Goal: Task Accomplishment & Management: Complete application form

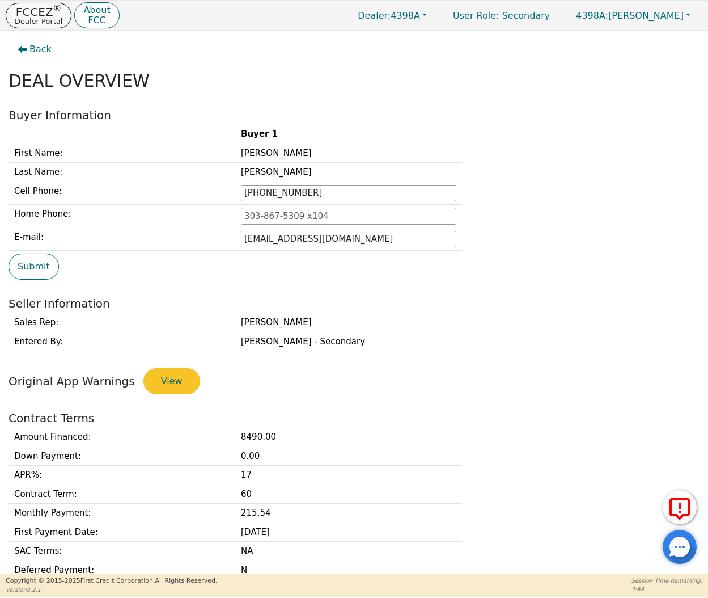
click at [46, 12] on p "FCCEZ ®" at bounding box center [39, 11] width 48 height 11
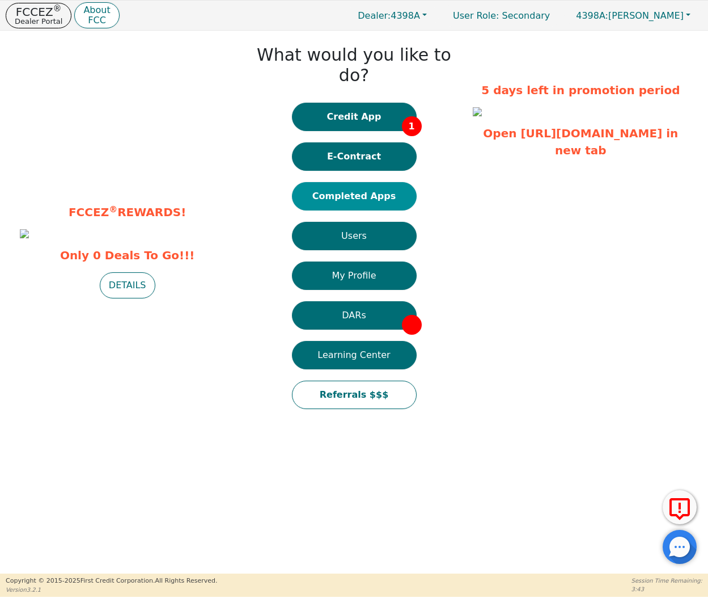
click at [324, 183] on button "Completed Apps" at bounding box center [354, 196] width 125 height 28
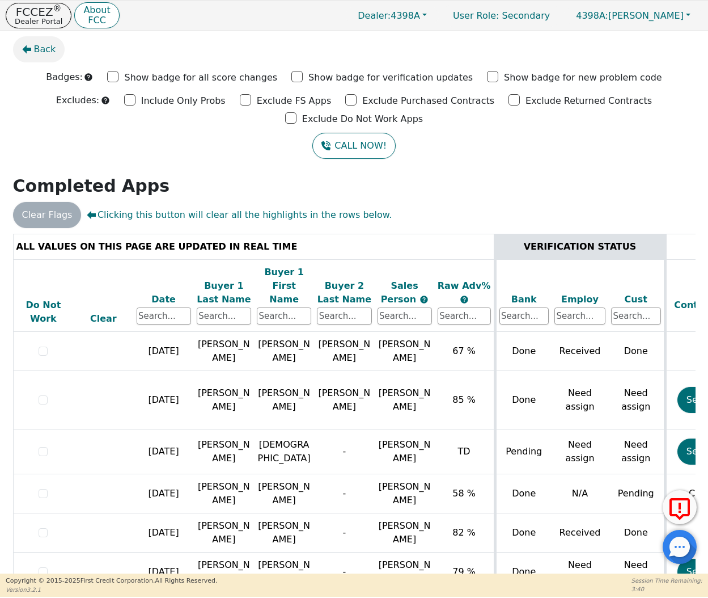
click at [57, 46] on button "Back" at bounding box center [39, 49] width 52 height 26
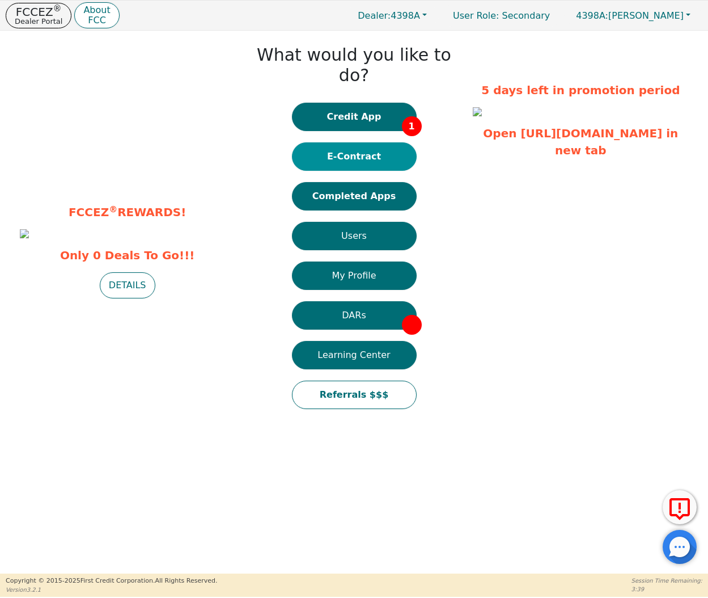
click at [356, 142] on button "E-Contract" at bounding box center [354, 156] width 125 height 28
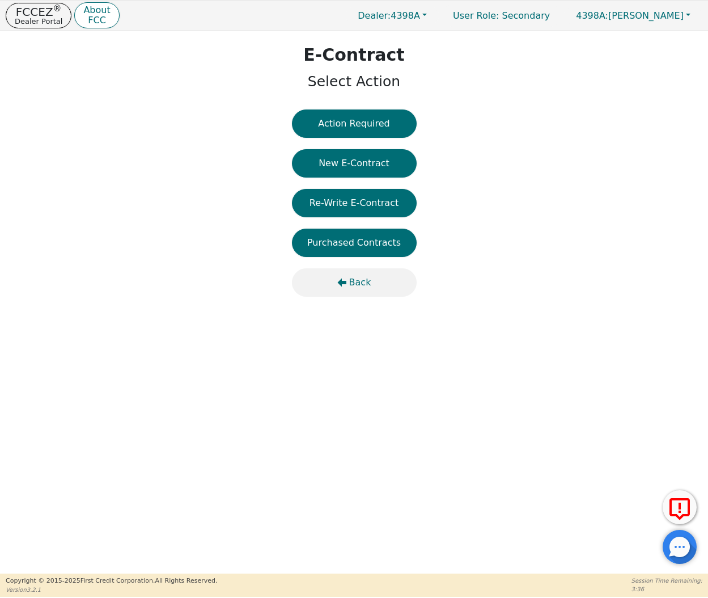
click at [347, 276] on button "Back" at bounding box center [354, 282] width 125 height 28
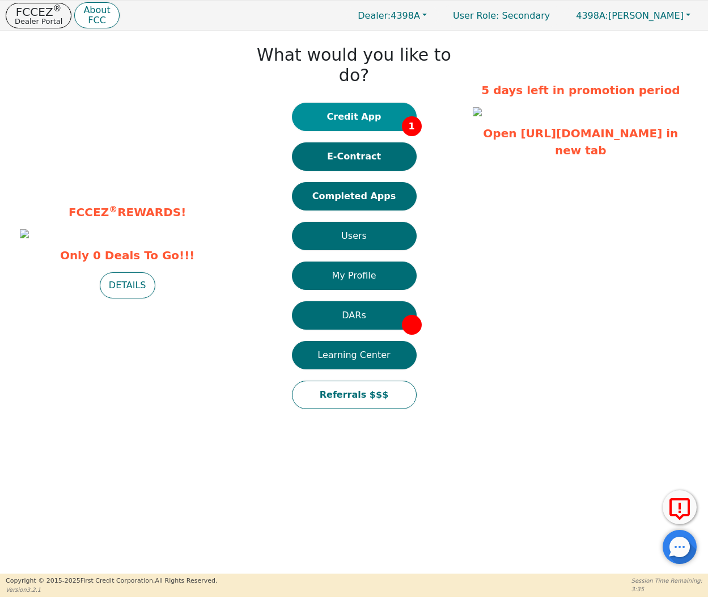
click at [378, 103] on button "Credit App 1" at bounding box center [354, 117] width 125 height 28
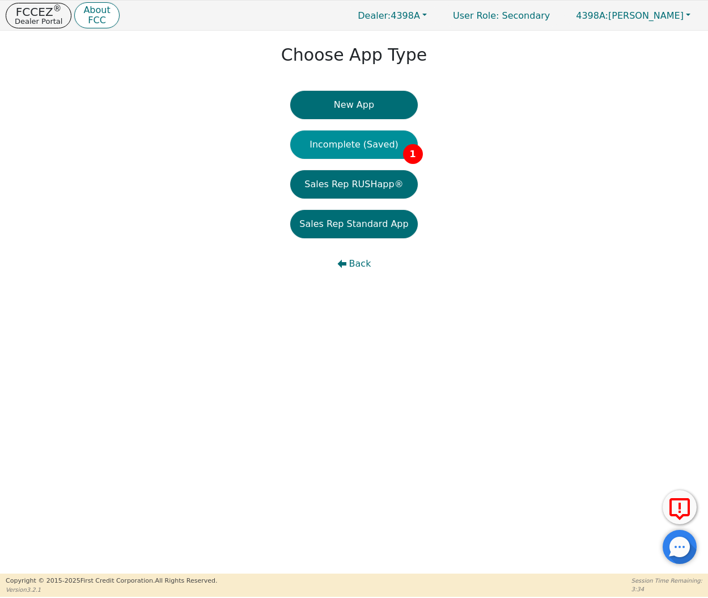
click at [382, 147] on button "Incomplete (Saved) 1" at bounding box center [353, 144] width 127 height 28
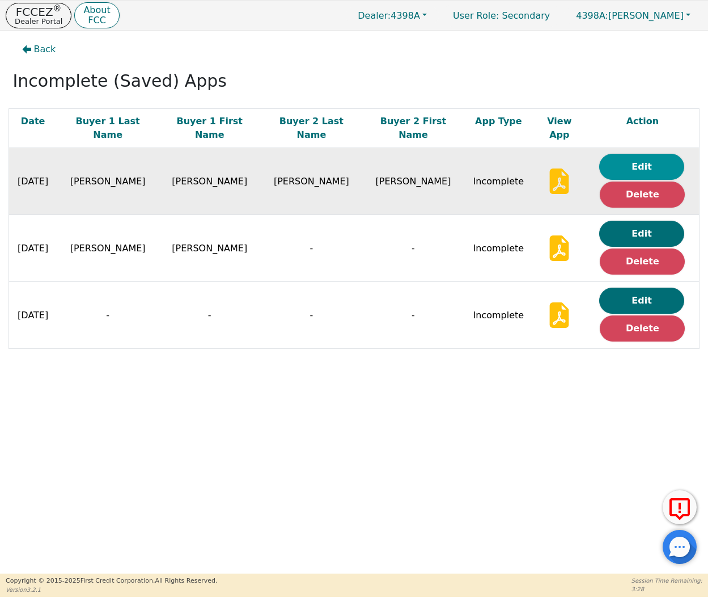
click at [663, 154] on button "Edit" at bounding box center [642, 167] width 85 height 26
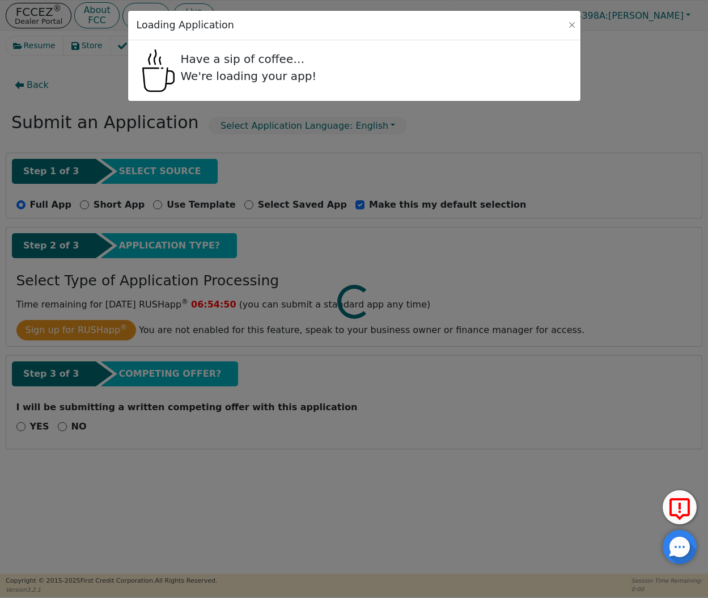
select select "KY"
select select "n"
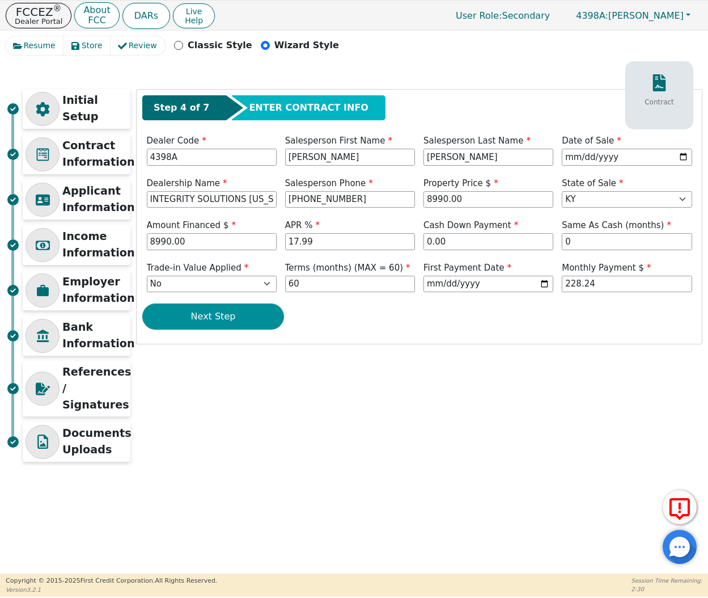
click at [243, 317] on button "Next Step" at bounding box center [213, 316] width 142 height 26
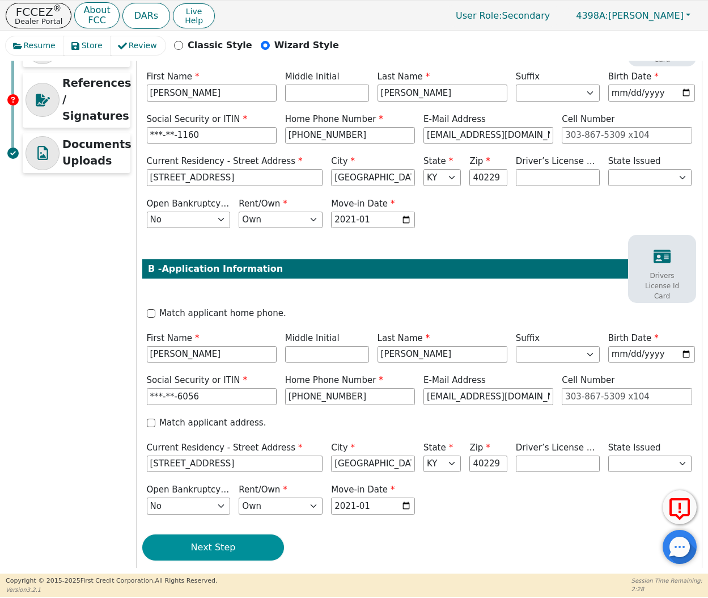
scroll to position [288, 0]
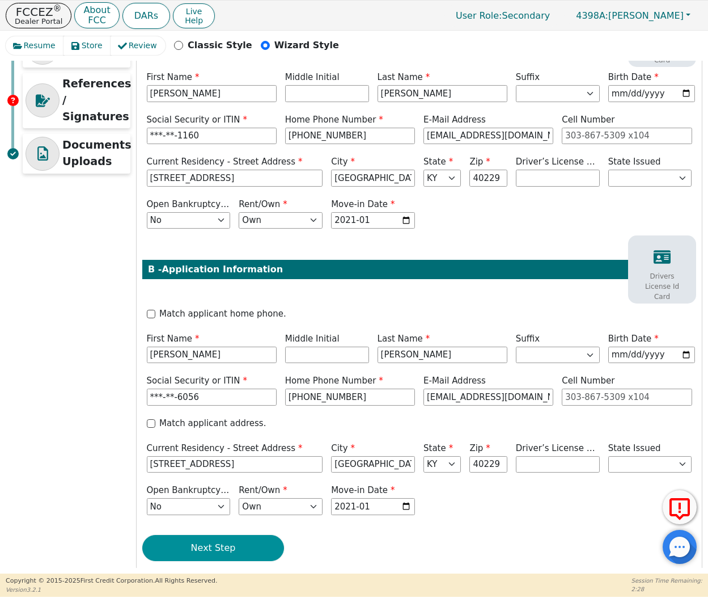
click at [222, 535] on button "Next Step" at bounding box center [213, 548] width 142 height 26
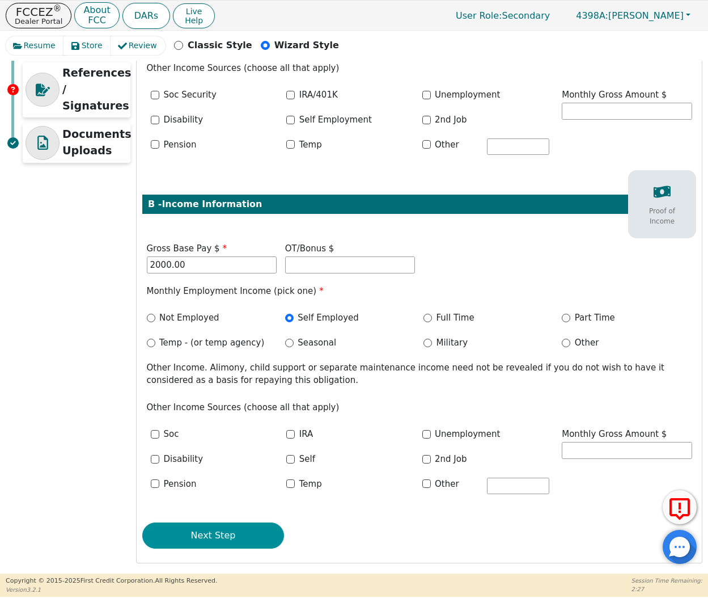
scroll to position [298, 0]
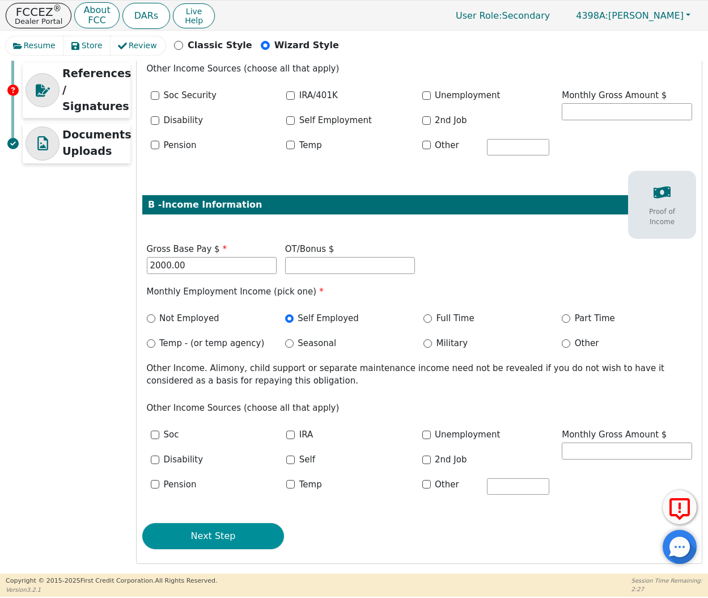
click at [222, 530] on button "Next Step" at bounding box center [213, 536] width 142 height 26
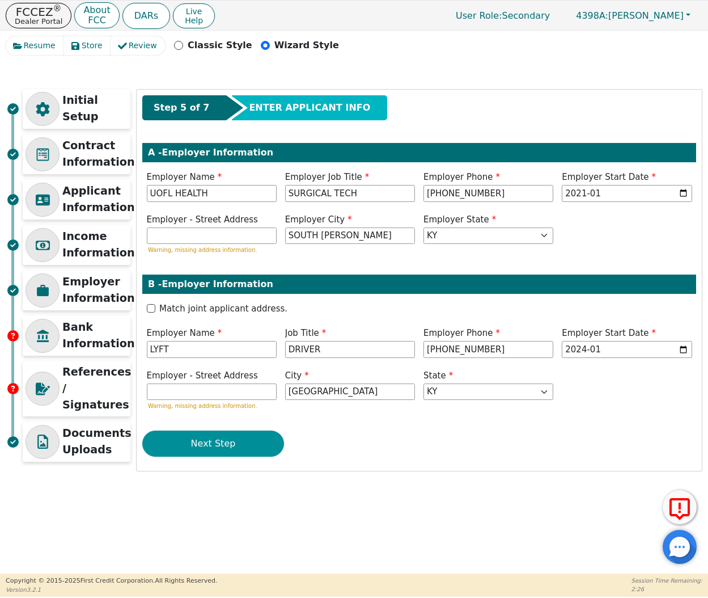
click at [237, 445] on button "Next Step" at bounding box center [213, 444] width 142 height 26
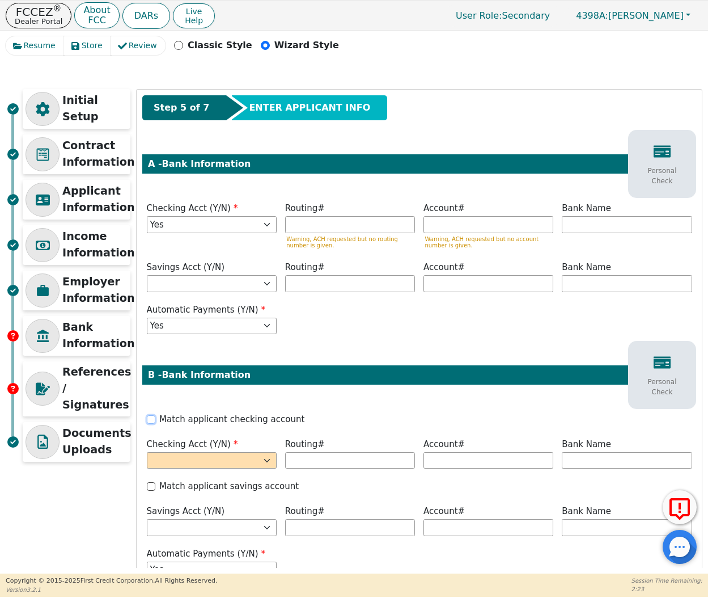
click at [151, 421] on input "Match applicant checking account" at bounding box center [151, 419] width 9 height 9
checkbox input "true"
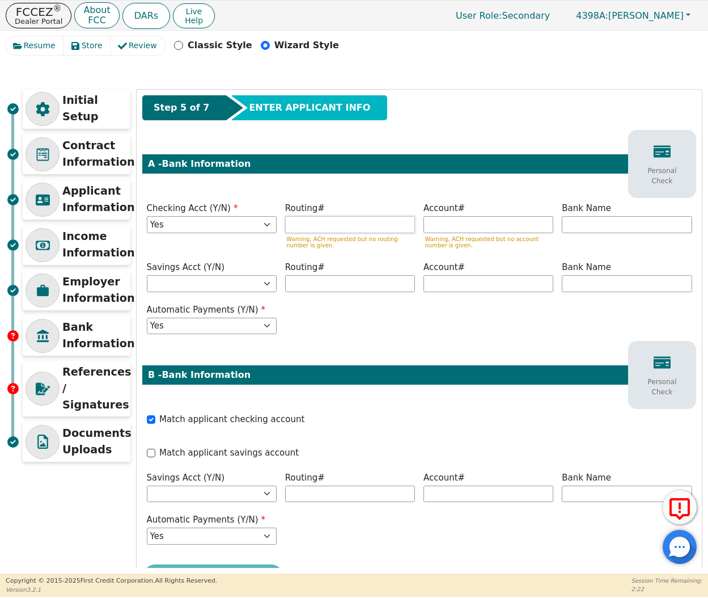
click at [365, 227] on input "text" at bounding box center [350, 224] width 130 height 17
type input "*********"
click at [471, 225] on input "text" at bounding box center [489, 224] width 130 height 17
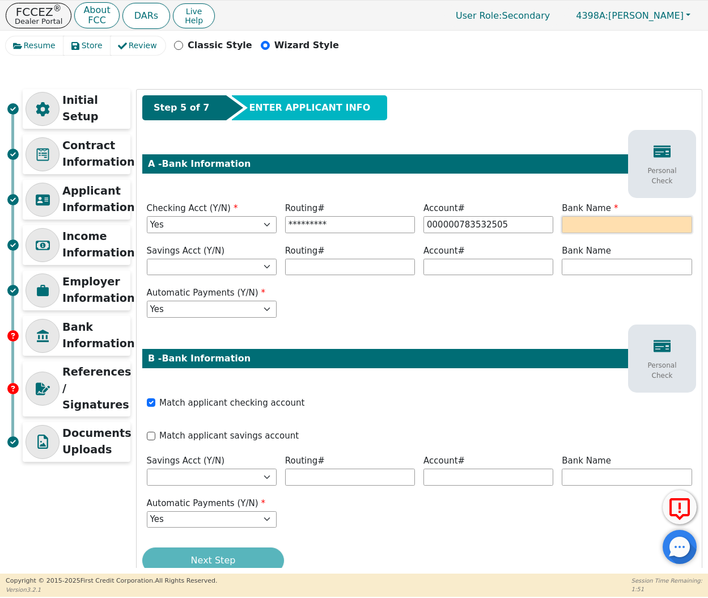
type input "**********"
click at [607, 224] on input "text" at bounding box center [627, 224] width 130 height 17
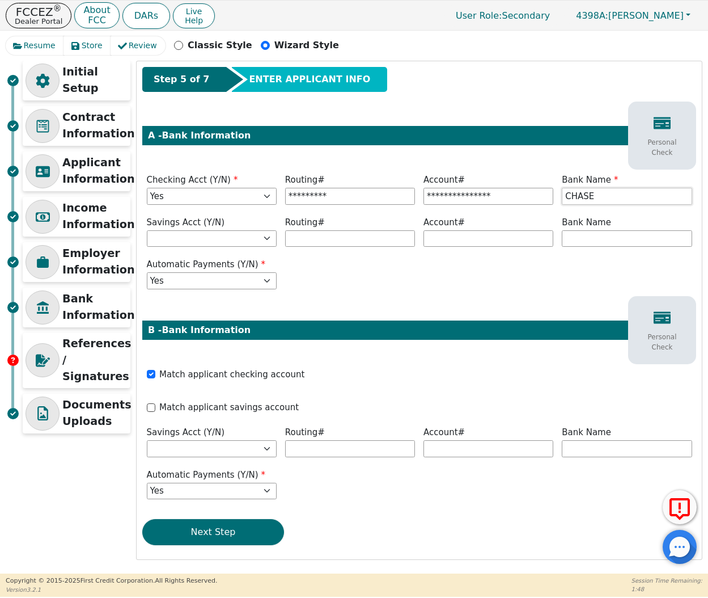
scroll to position [27, 0]
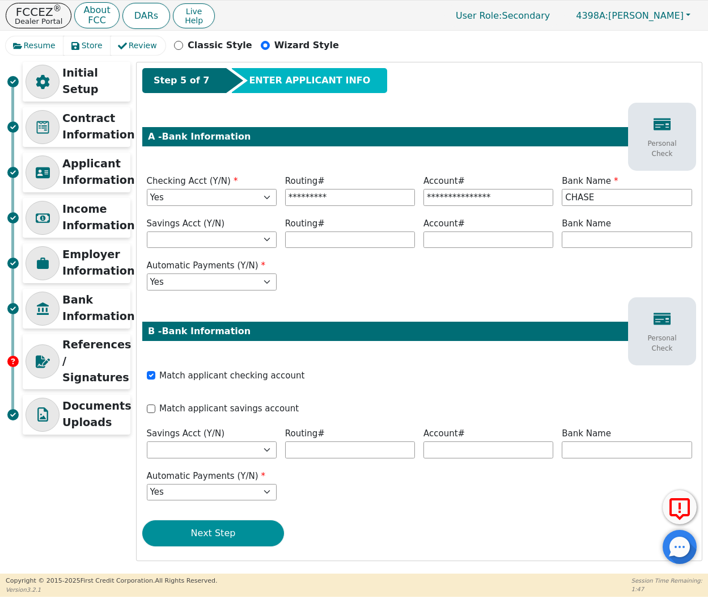
type input "CHASE"
click at [193, 526] on button "Next Step" at bounding box center [213, 533] width 142 height 26
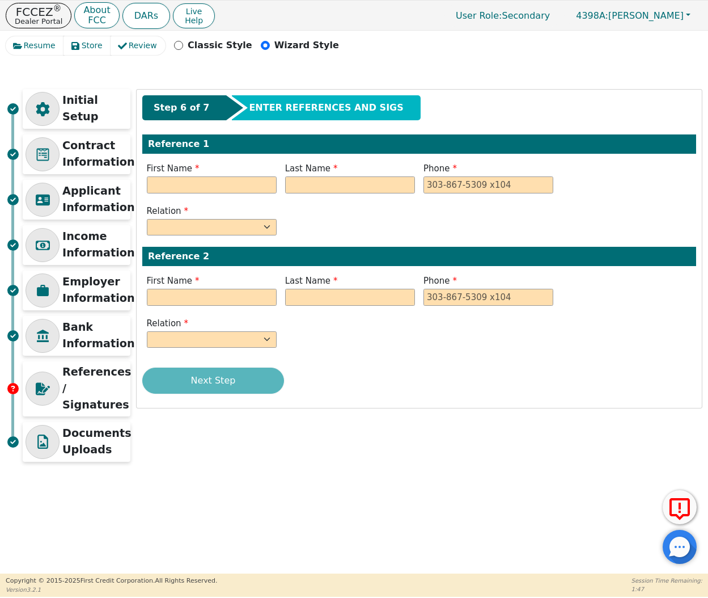
scroll to position [0, 0]
click at [231, 160] on div "Step 6 of 7 ENTER REFERENCES AND SIGS Reference 1 First Name Last Name Phone Re…" at bounding box center [420, 249] width 566 height 318
type input "[PERSON_NAME]"
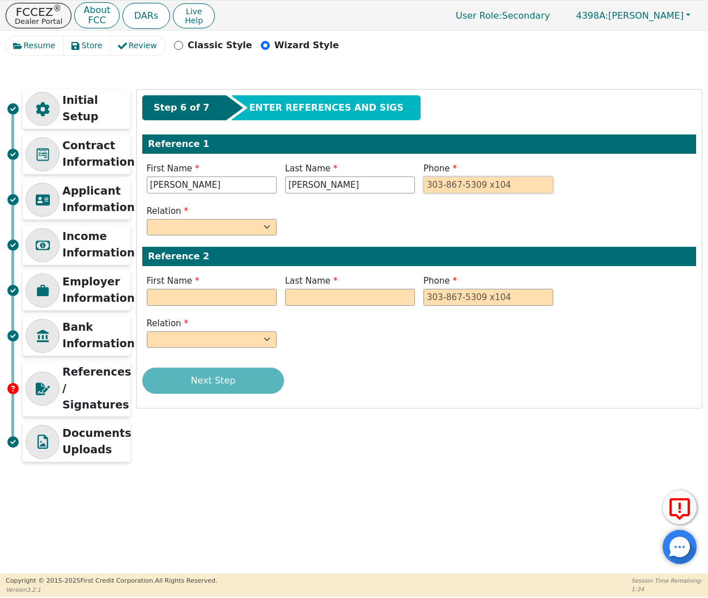
type input "[PERSON_NAME]"
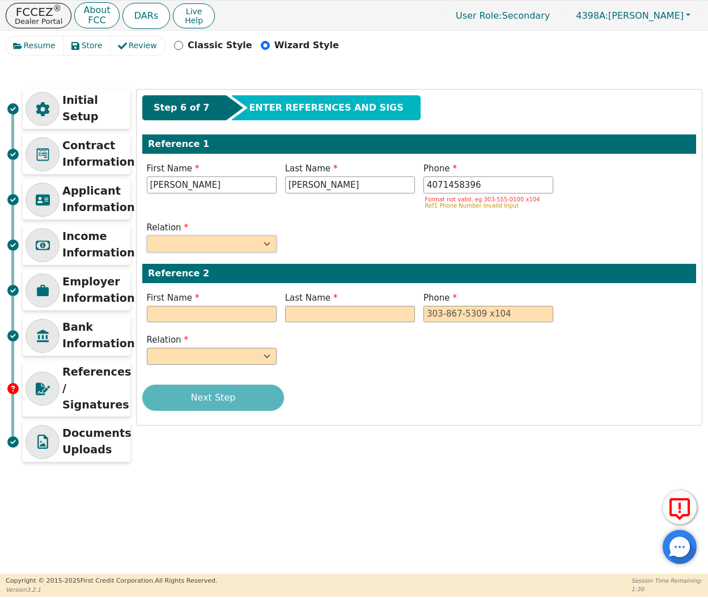
type input "407-145-8396"
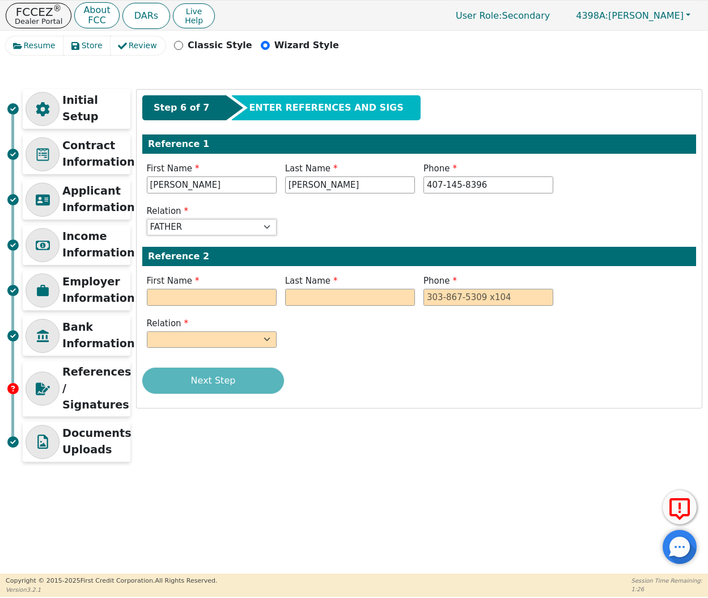
select select "FRIEND"
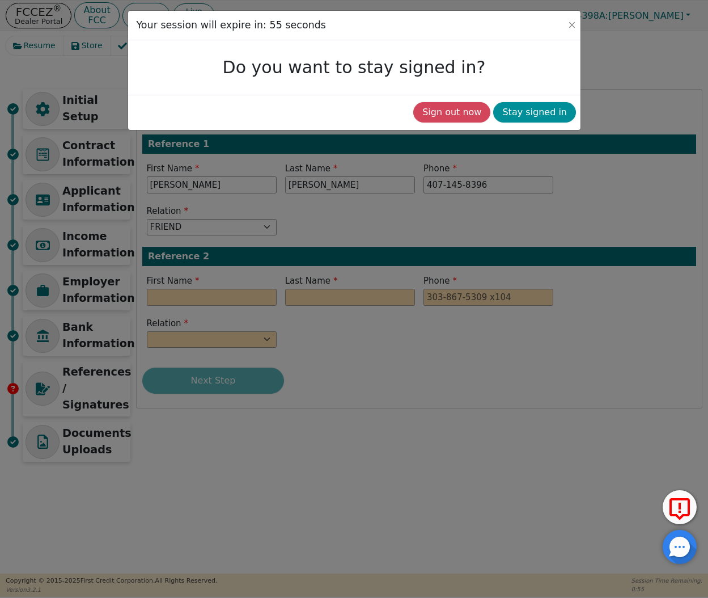
click at [535, 118] on button "Stay signed in" at bounding box center [534, 112] width 83 height 20
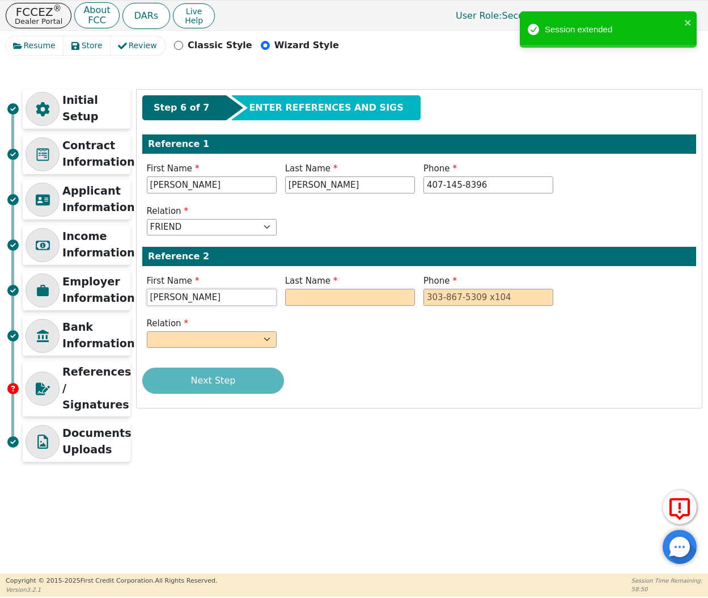
type input "[PERSON_NAME]"
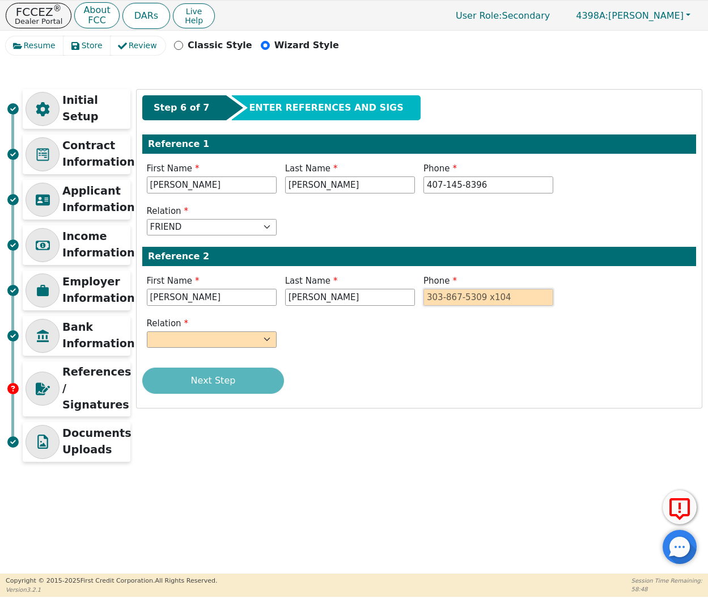
type input "[PERSON_NAME]"
type input "[PHONE_NUMBER]"
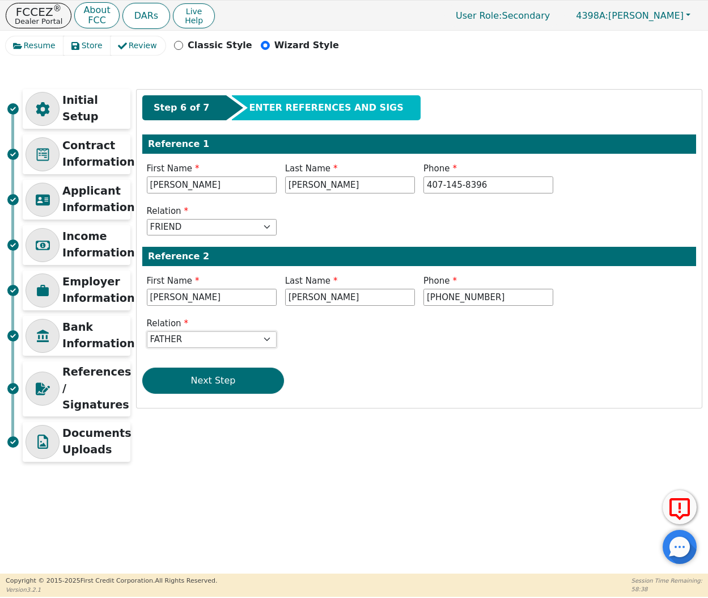
select select "FRIEND"
click at [221, 386] on button "Next Step" at bounding box center [213, 381] width 142 height 26
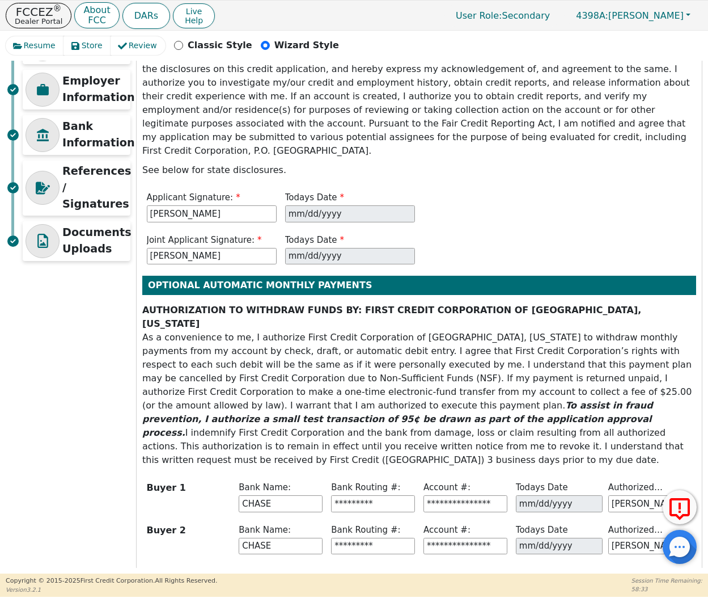
click at [234, 574] on button "Next Step" at bounding box center [213, 587] width 142 height 26
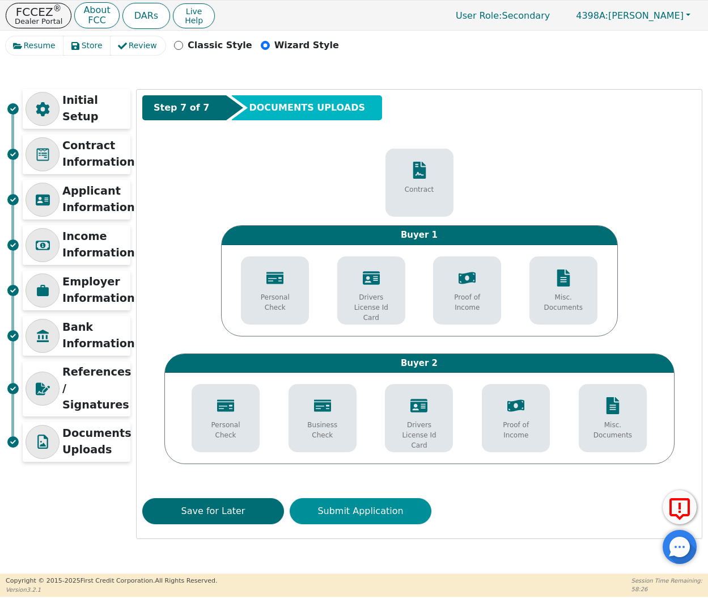
click at [391, 498] on button "Submit Application" at bounding box center [361, 511] width 142 height 26
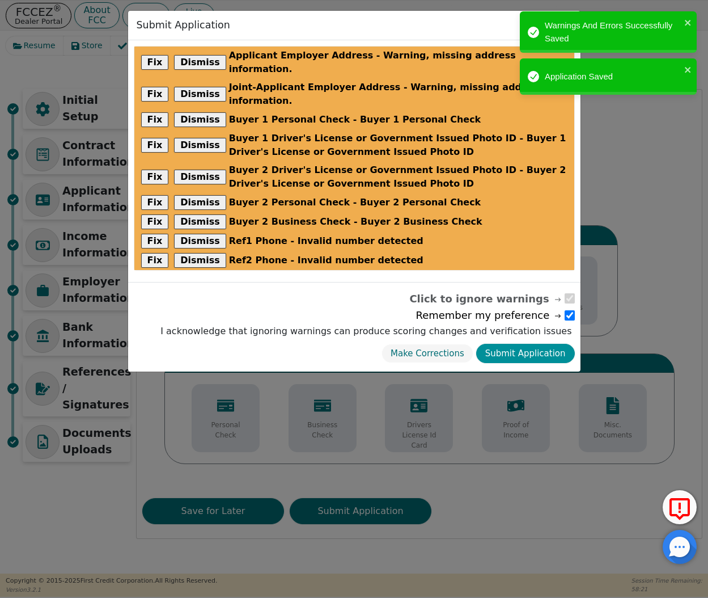
click at [549, 344] on button "Submit Application" at bounding box center [525, 354] width 99 height 20
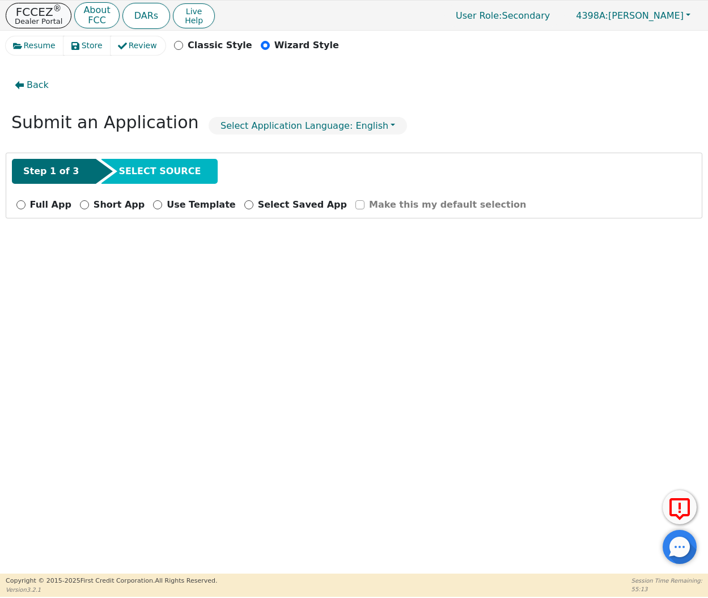
click at [26, 19] on p "Dealer Portal" at bounding box center [39, 21] width 48 height 7
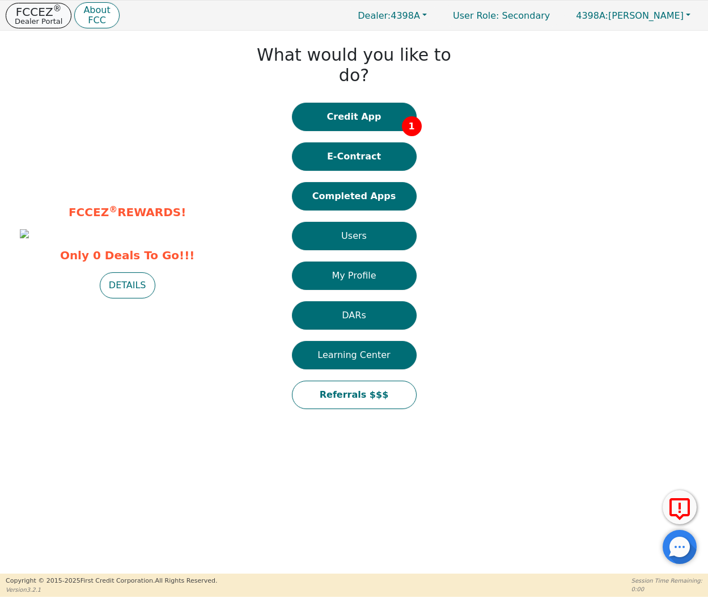
click at [26, 19] on p "Dealer Portal" at bounding box center [39, 21] width 48 height 7
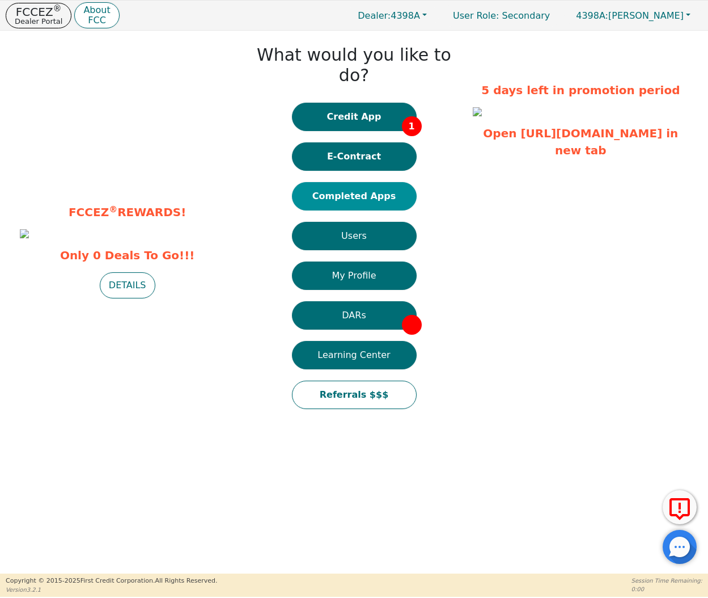
click at [356, 182] on button "Completed Apps" at bounding box center [354, 196] width 125 height 28
